Goal: Task Accomplishment & Management: Manage account settings

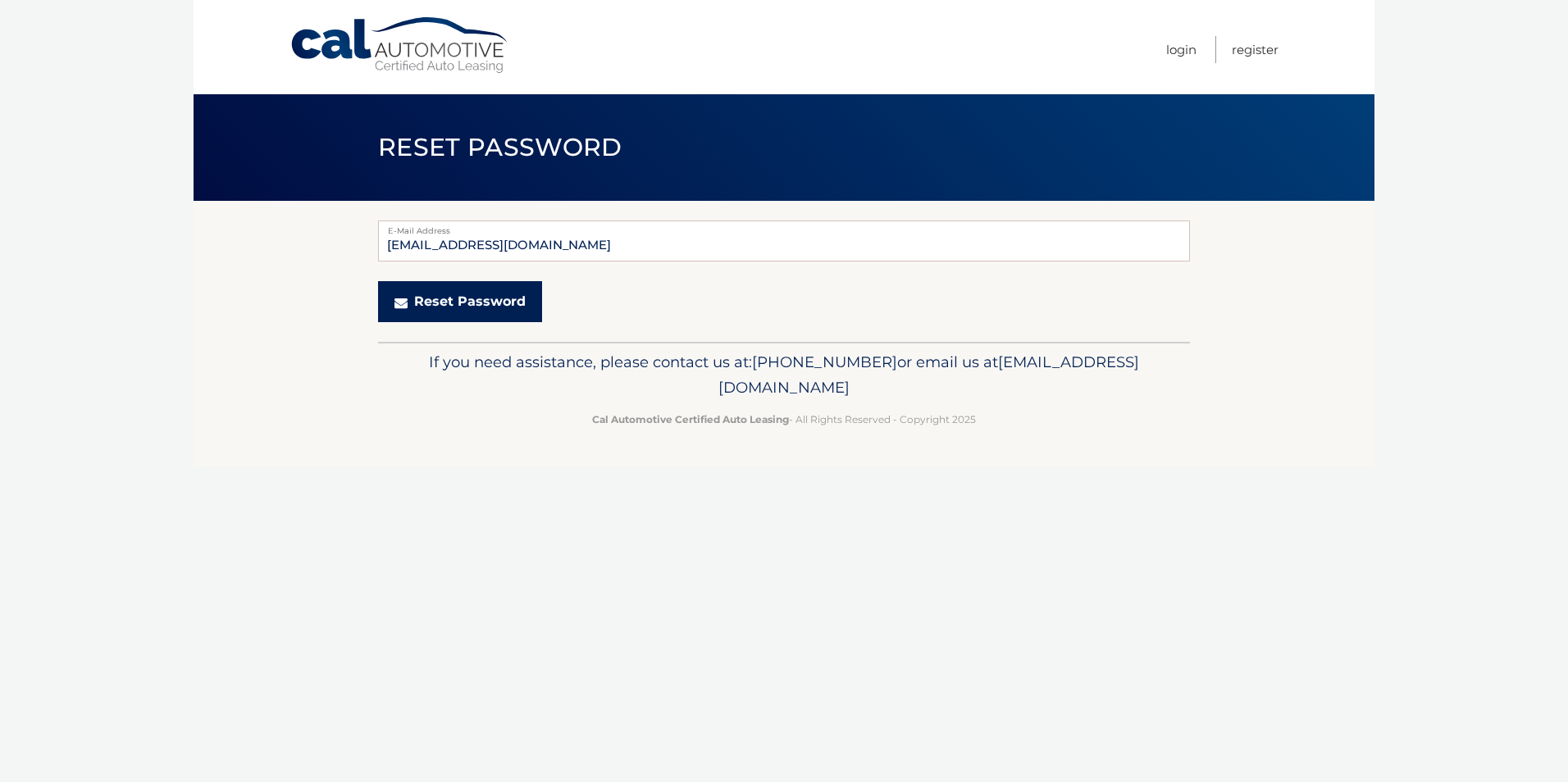
type input "JLauricella@westherr.com"
click at [519, 298] on button "Reset Password" at bounding box center [459, 302] width 164 height 41
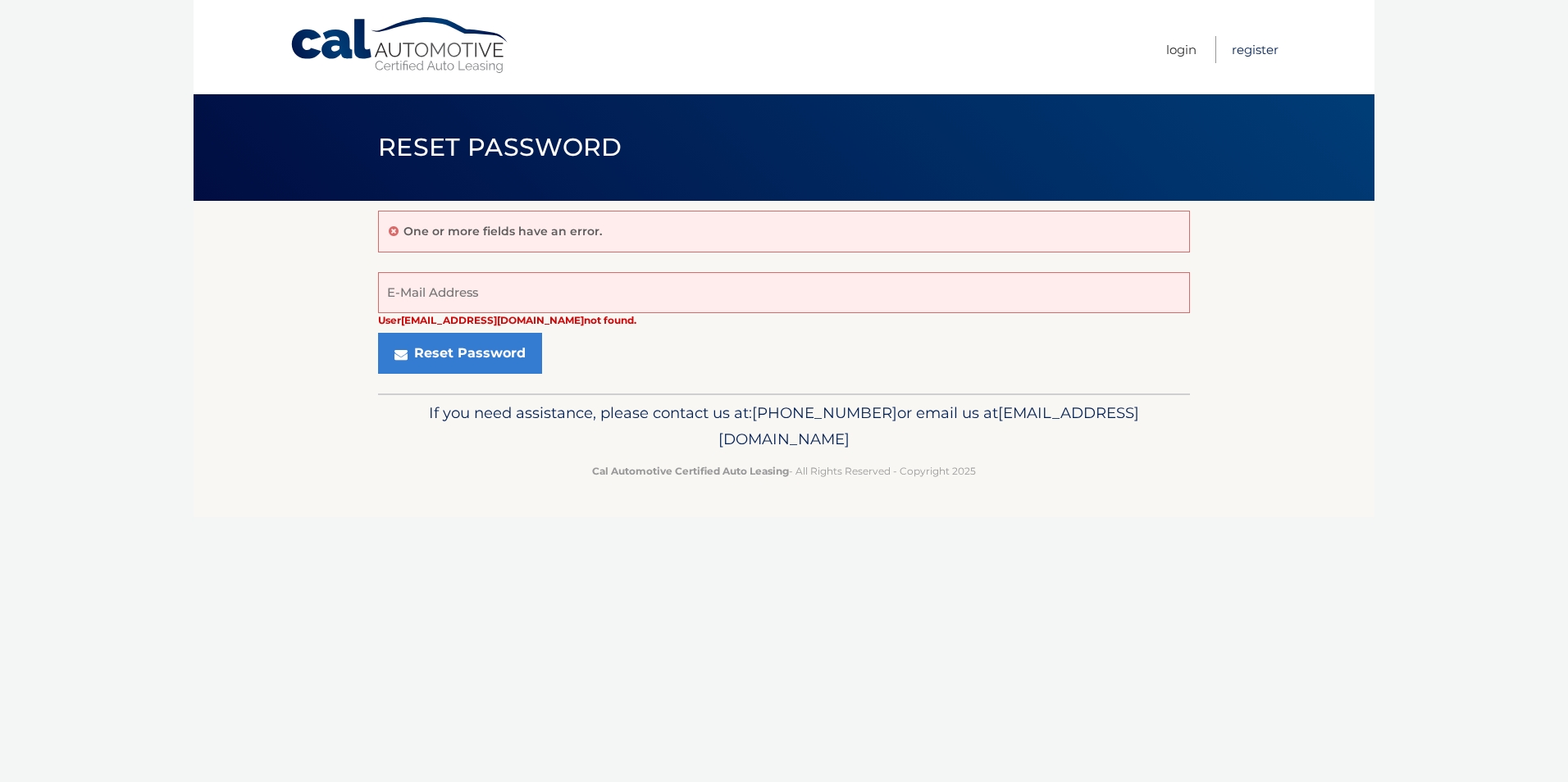
click at [1257, 52] on link "Register" at bounding box center [1255, 49] width 46 height 27
